Goal: Ask a question

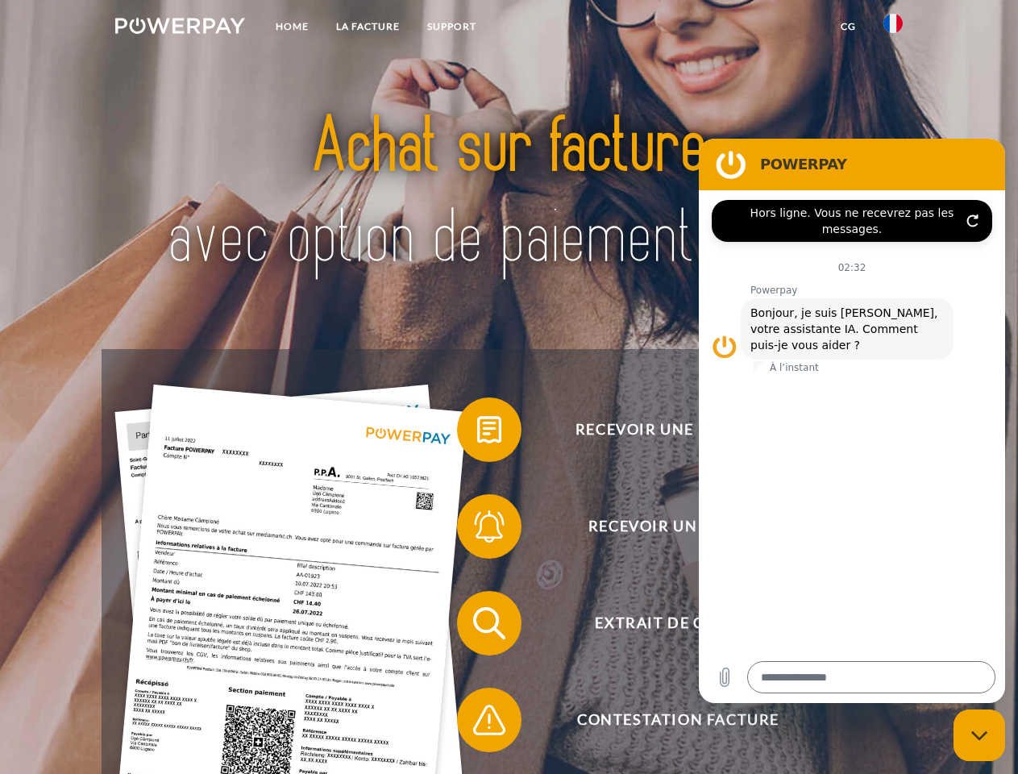
click at [180, 28] on img at bounding box center [180, 26] width 130 height 16
click at [893, 28] on img at bounding box center [893, 23] width 19 height 19
click at [848, 27] on link "CG" at bounding box center [848, 26] width 43 height 29
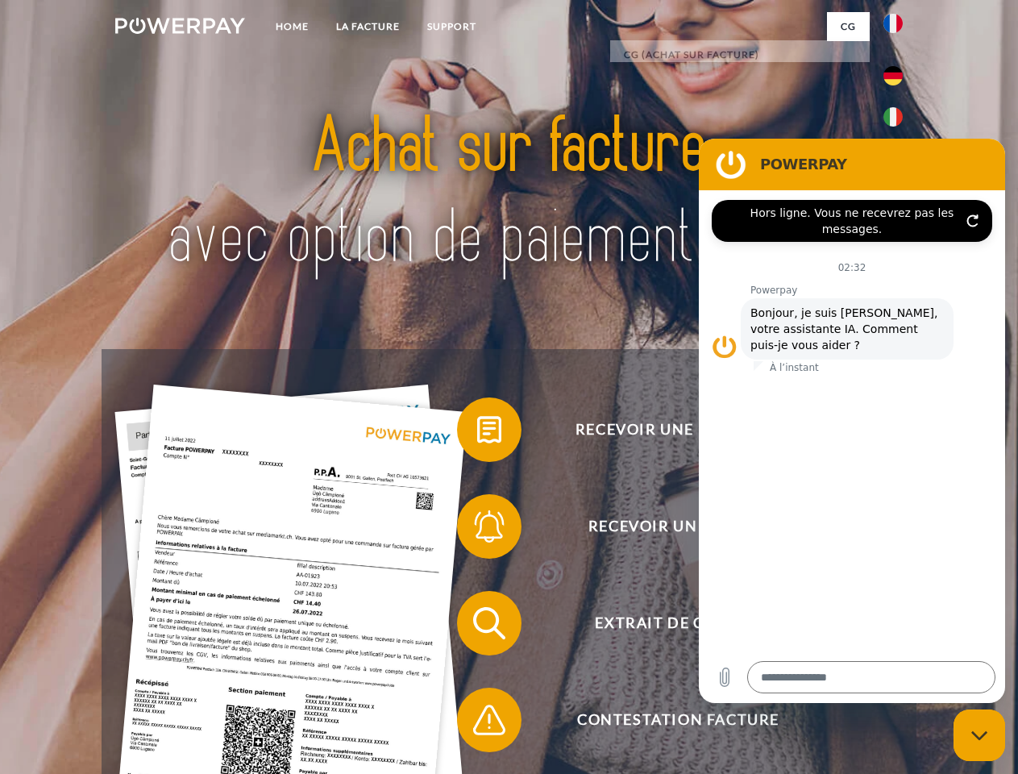
click at [477, 433] on span at bounding box center [465, 429] width 81 height 81
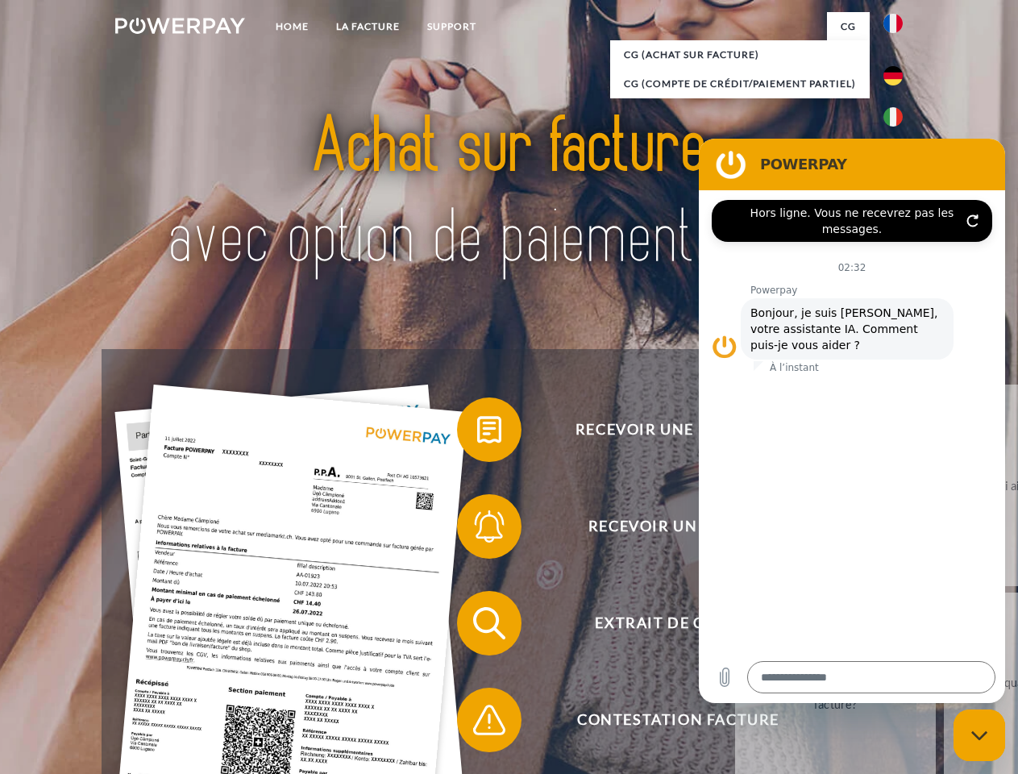
click at [477, 530] on span at bounding box center [465, 526] width 81 height 81
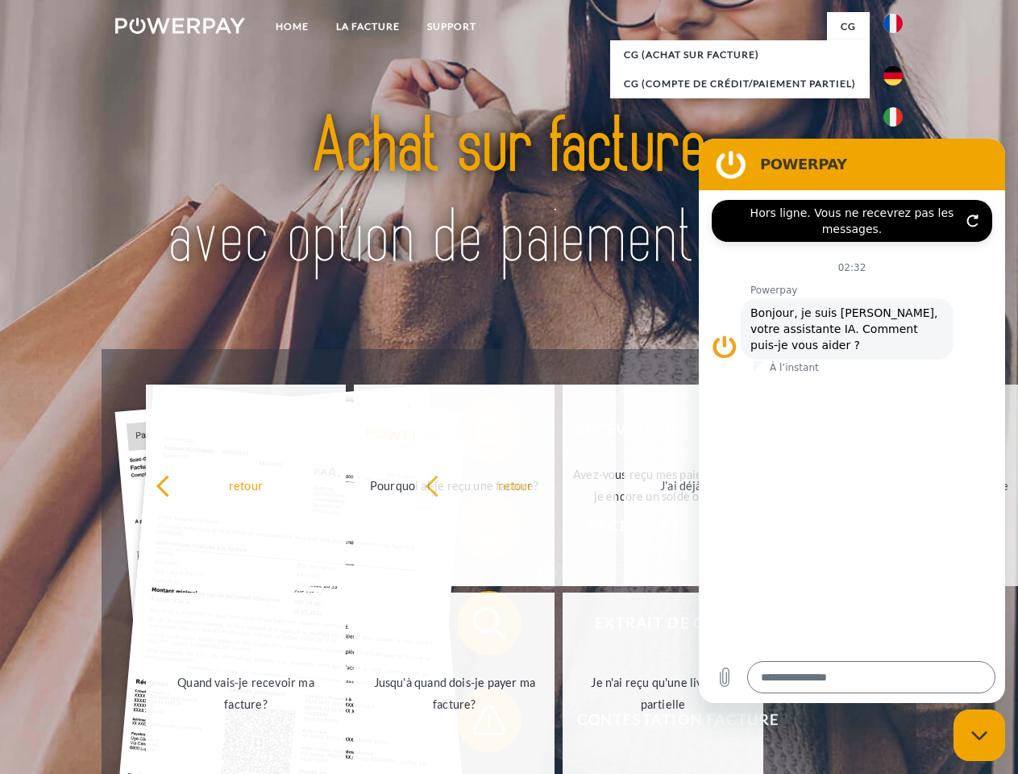
click at [477, 723] on span at bounding box center [465, 720] width 81 height 81
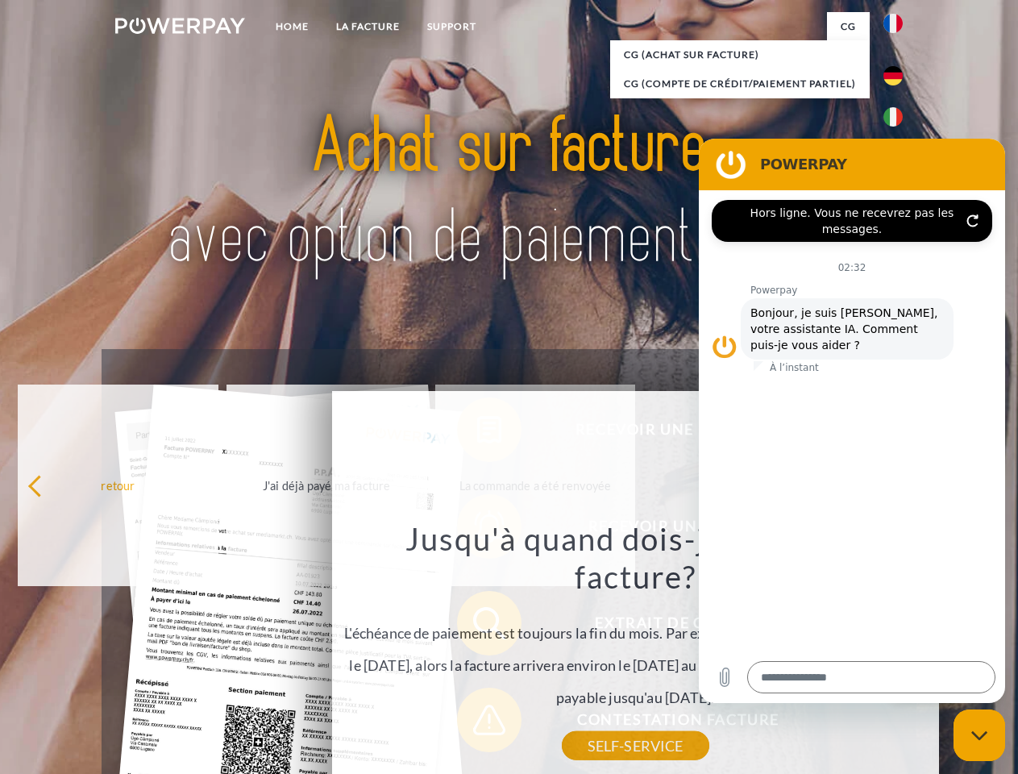
click at [980, 735] on icon "Fermer la fenêtre de messagerie" at bounding box center [980, 736] width 17 height 10
type textarea "*"
